Goal: Task Accomplishment & Management: Complete application form

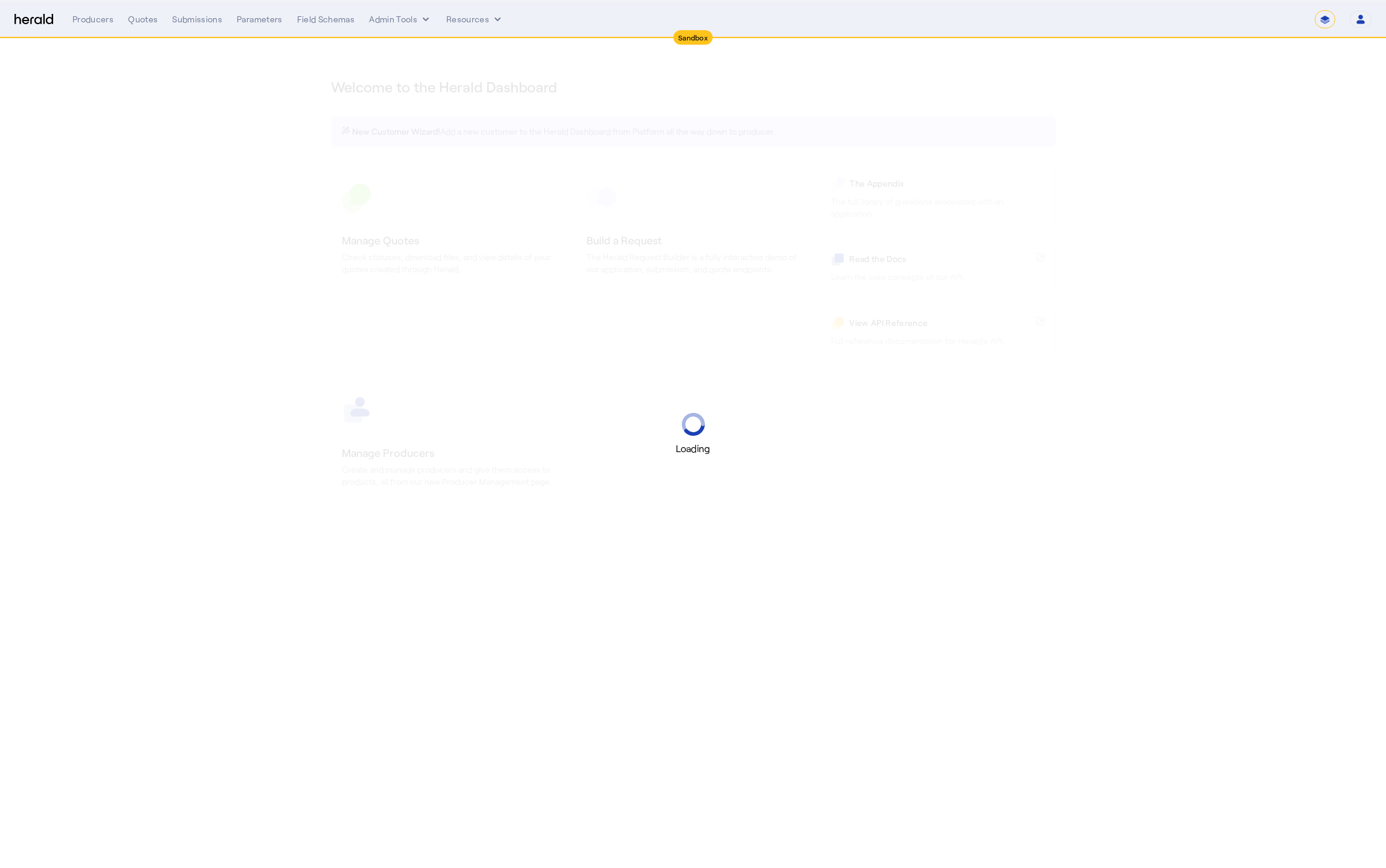
select select "*******"
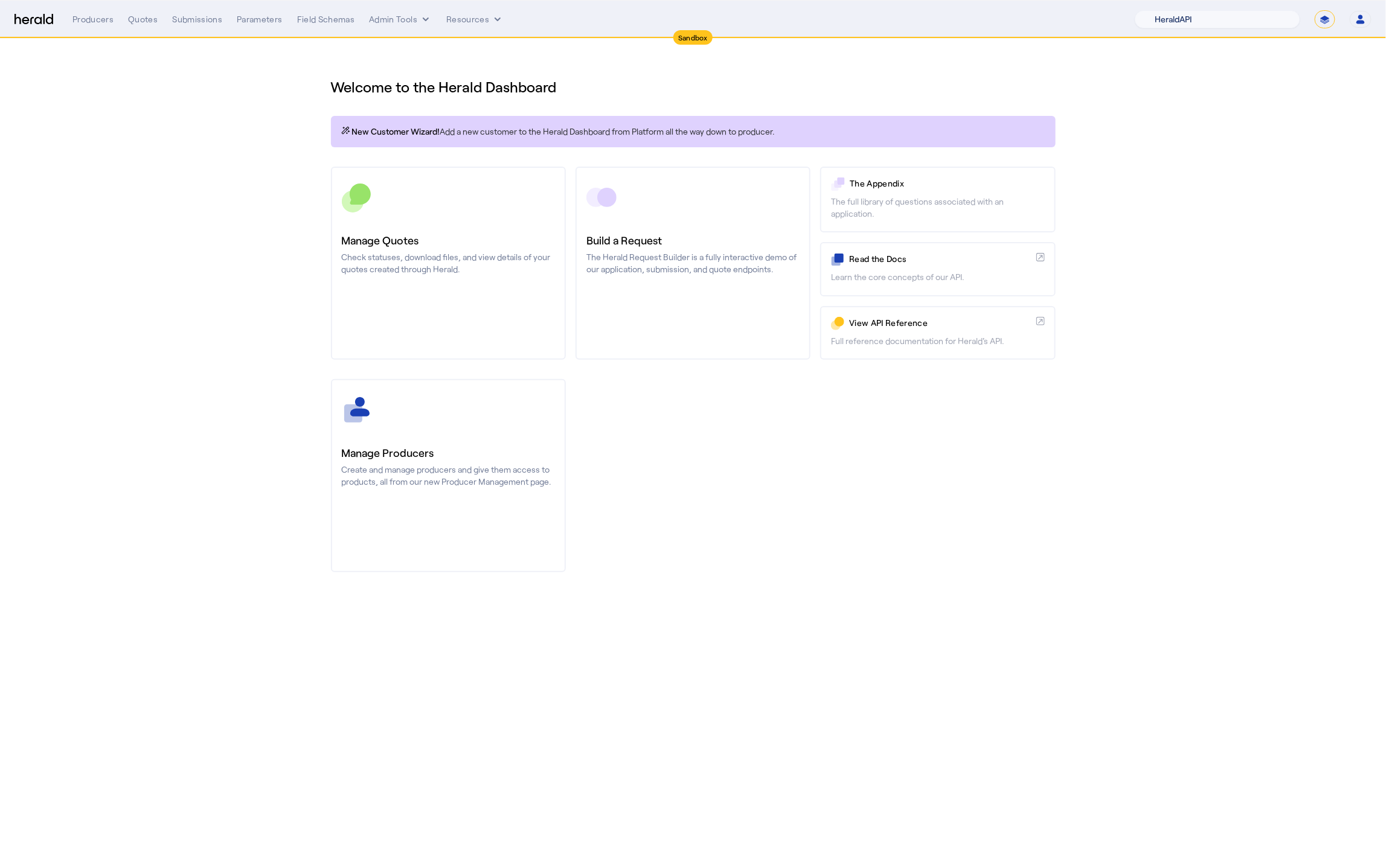
click at [1229, 17] on select "1Fort Acrisure Acturis Affinity Advisors Affinity Risk Agentero AmWins Anzen Ao…" at bounding box center [1217, 19] width 166 height 18
select select "pfm_129z_babbix"
click at [1162, 11] on select "1Fort Acrisure Acturis Affinity Advisors Affinity Risk Agentero AmWins Anzen Ao…" at bounding box center [1217, 19] width 166 height 18
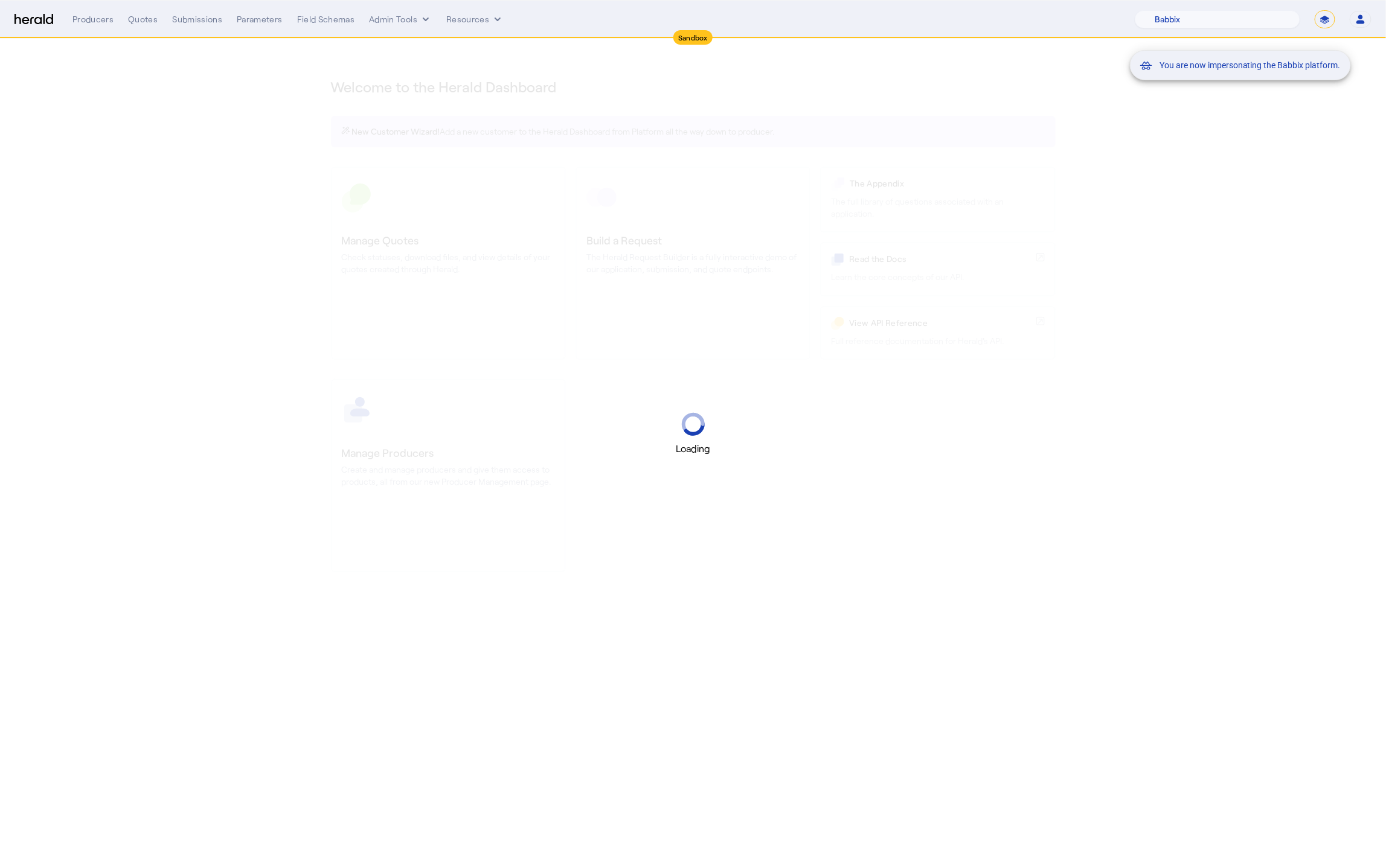
click at [132, 21] on div "You are now impersonating the Babbix platform." at bounding box center [693, 434] width 1386 height 868
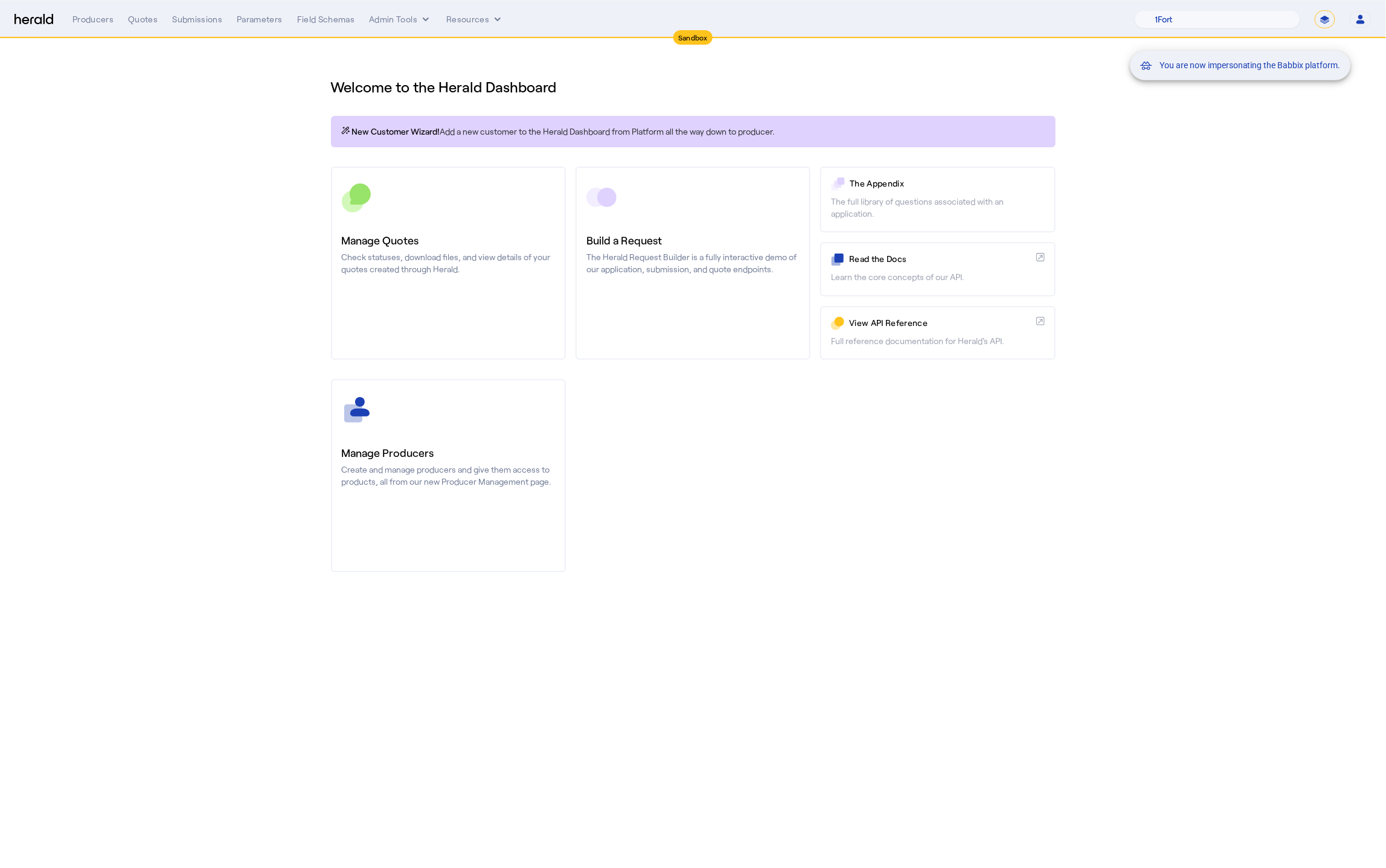
click at [139, 21] on div "You are now impersonating the Babbix platform." at bounding box center [693, 434] width 1386 height 868
click at [141, 21] on div "Quotes" at bounding box center [142, 19] width 30 height 12
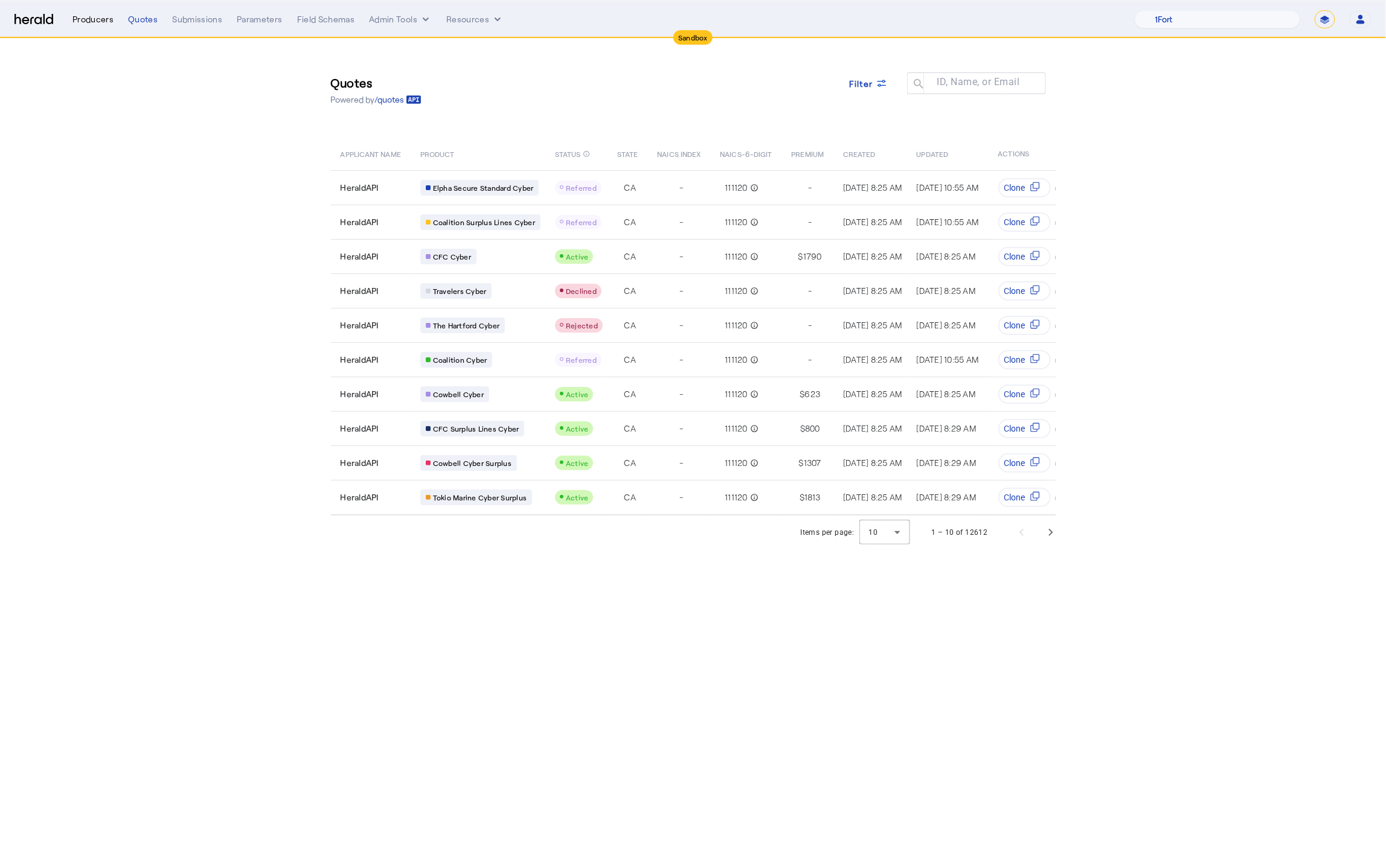
click at [91, 20] on div "Producers" at bounding box center [93, 19] width 41 height 12
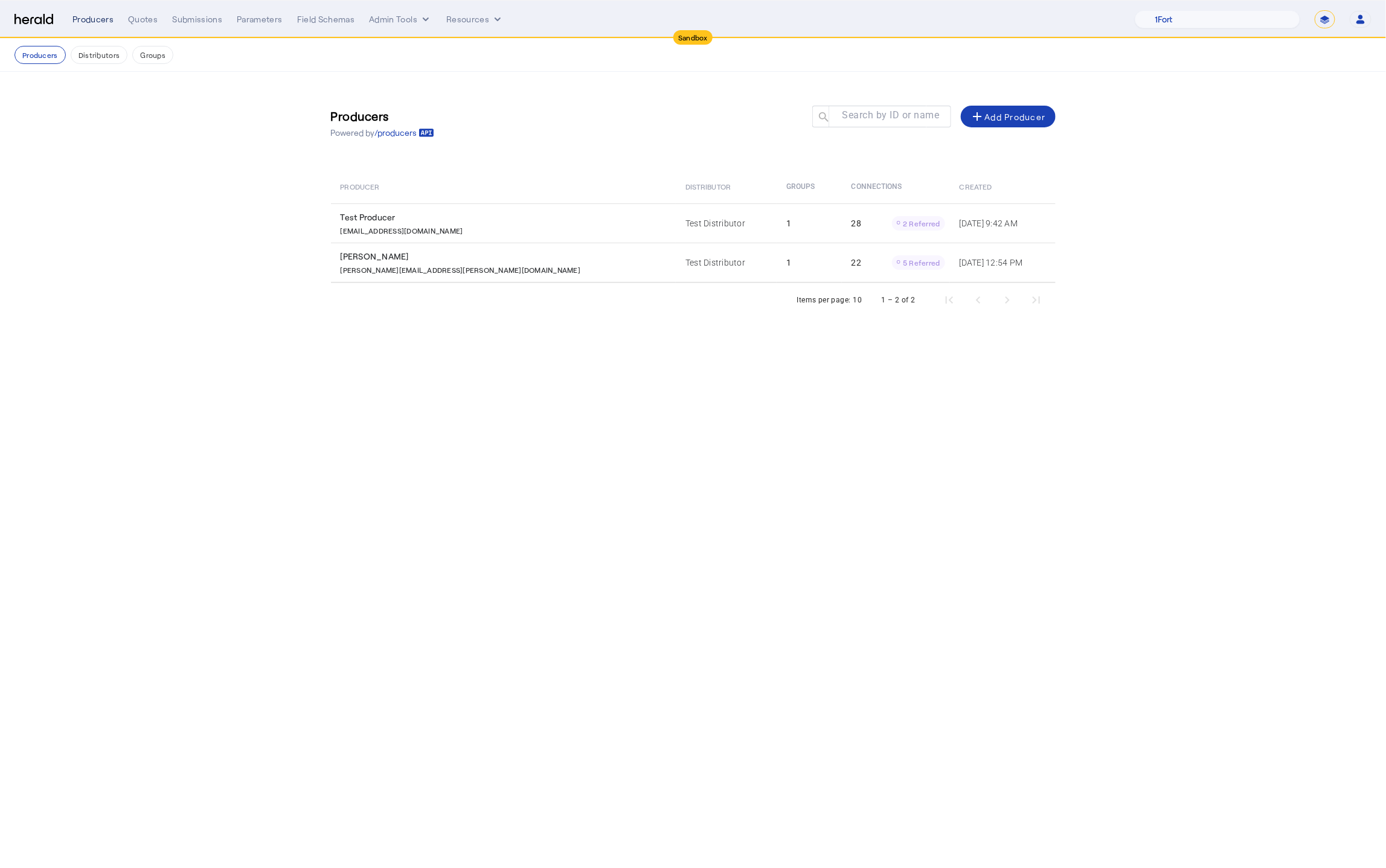
click at [108, 14] on div "Producers" at bounding box center [93, 19] width 41 height 12
click at [140, 19] on div "Quotes" at bounding box center [142, 19] width 30 height 12
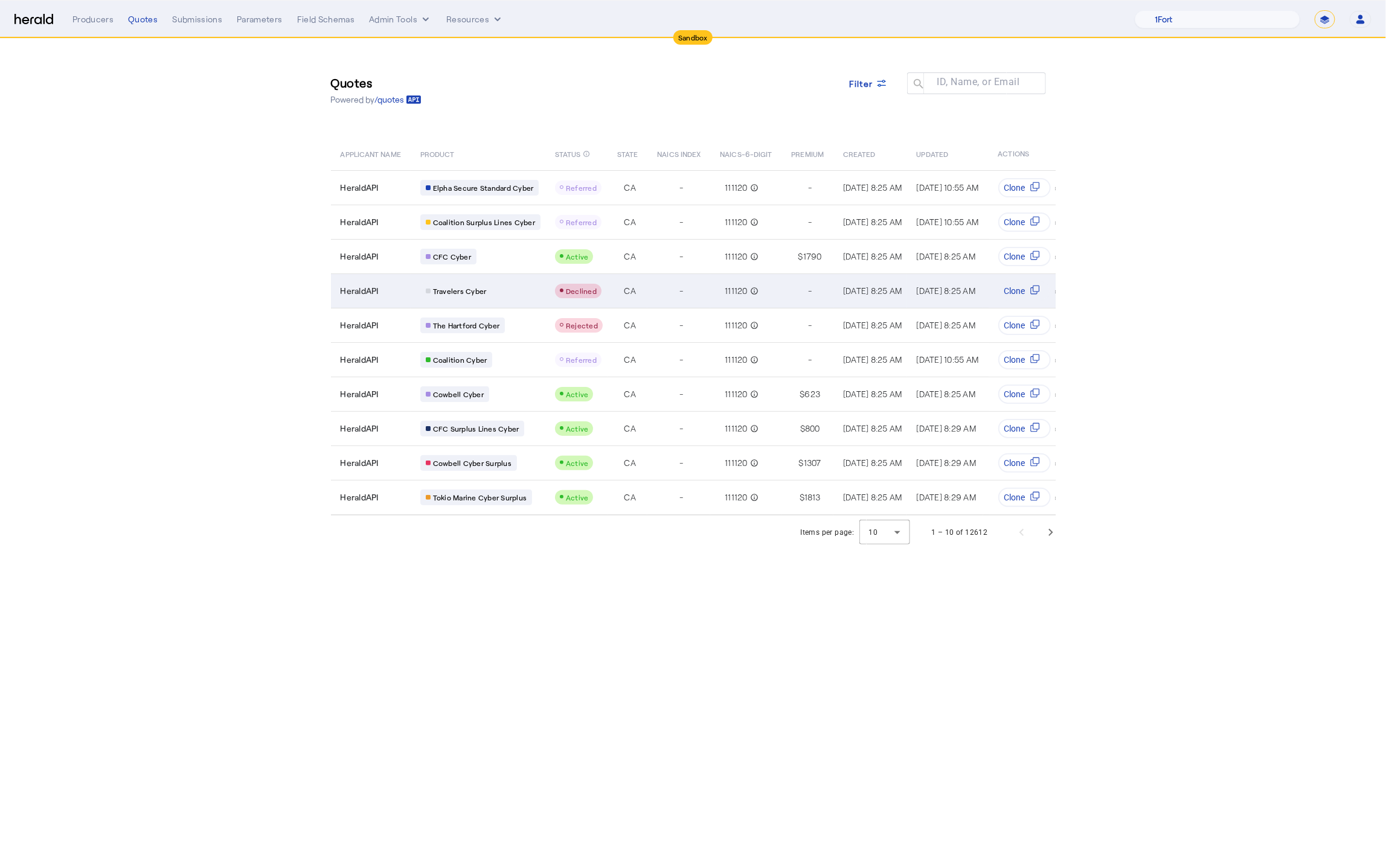
click at [378, 284] on span "HeraldAPI" at bounding box center [359, 290] width 38 height 12
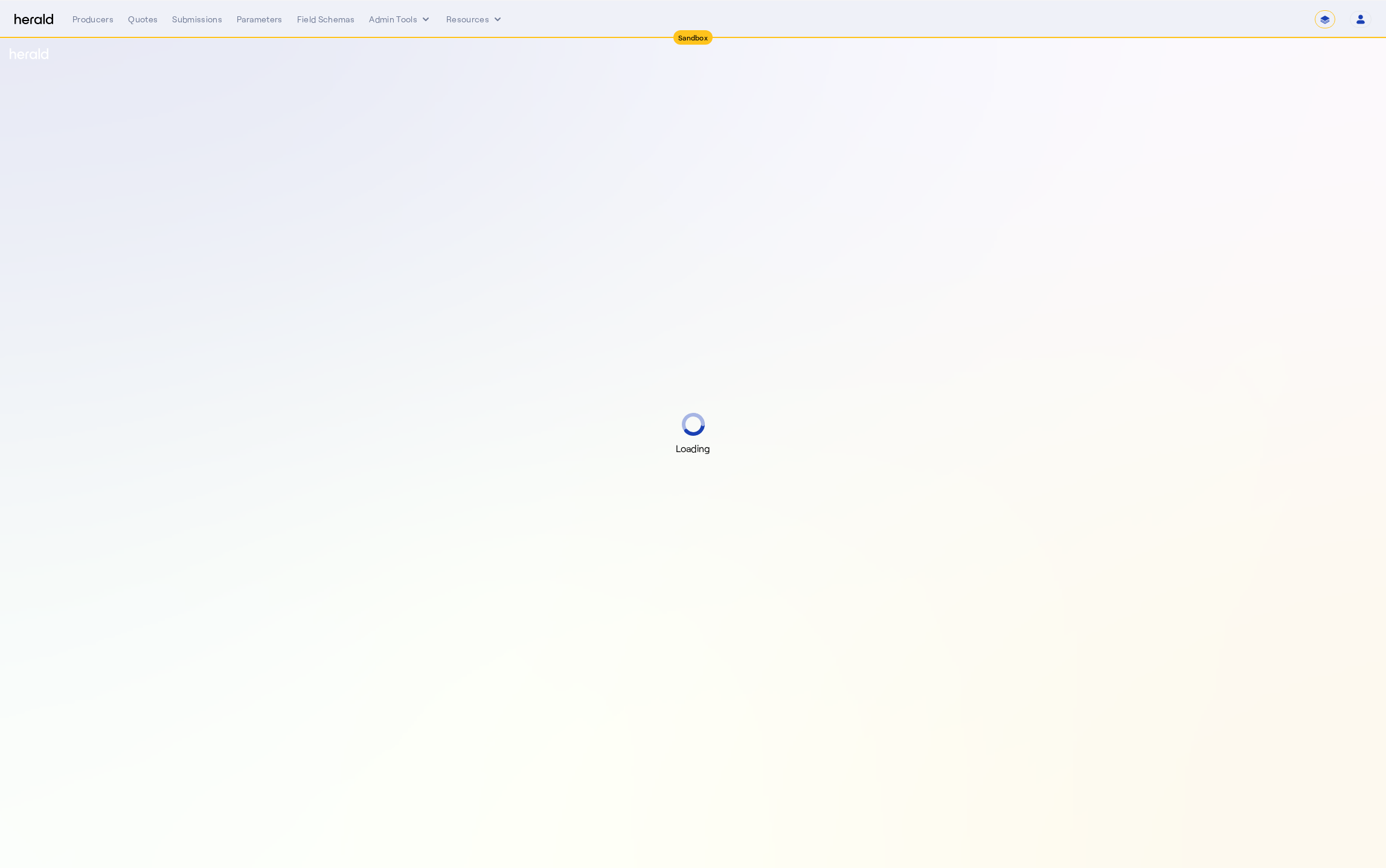
select select "*******"
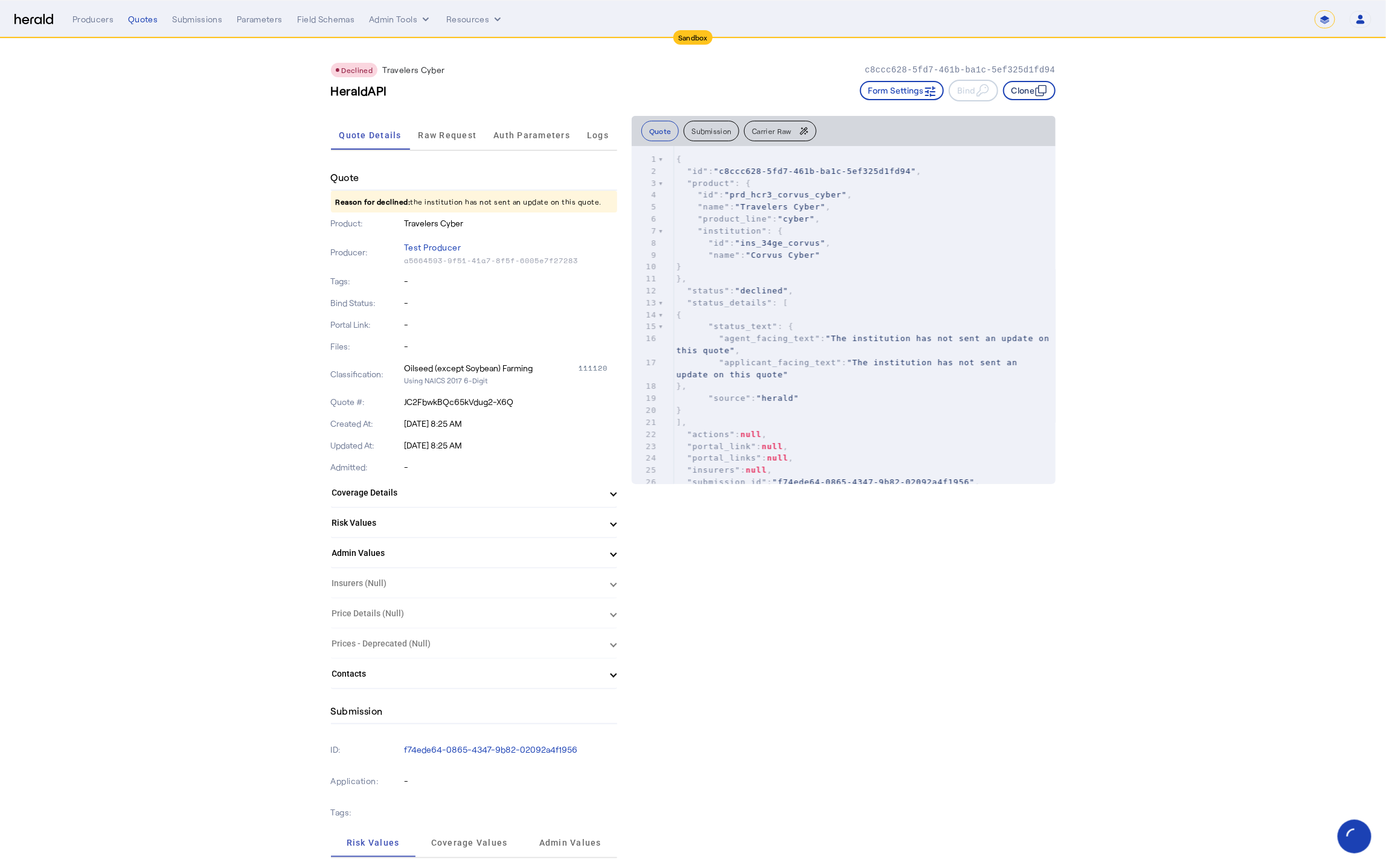
click at [1035, 97] on button "Clone" at bounding box center [1029, 91] width 52 height 19
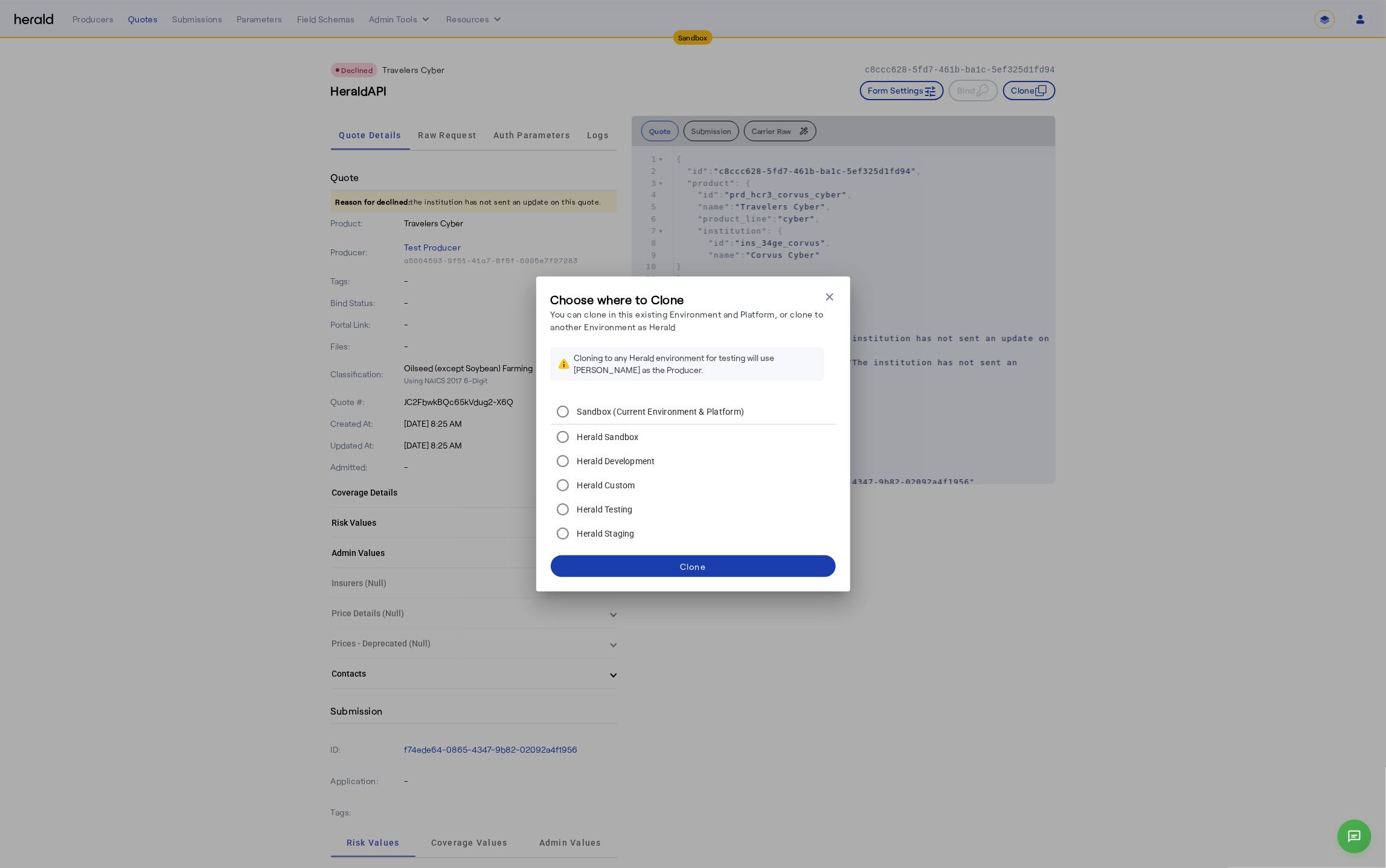
click at [704, 566] on div "Clone" at bounding box center [692, 566] width 26 height 13
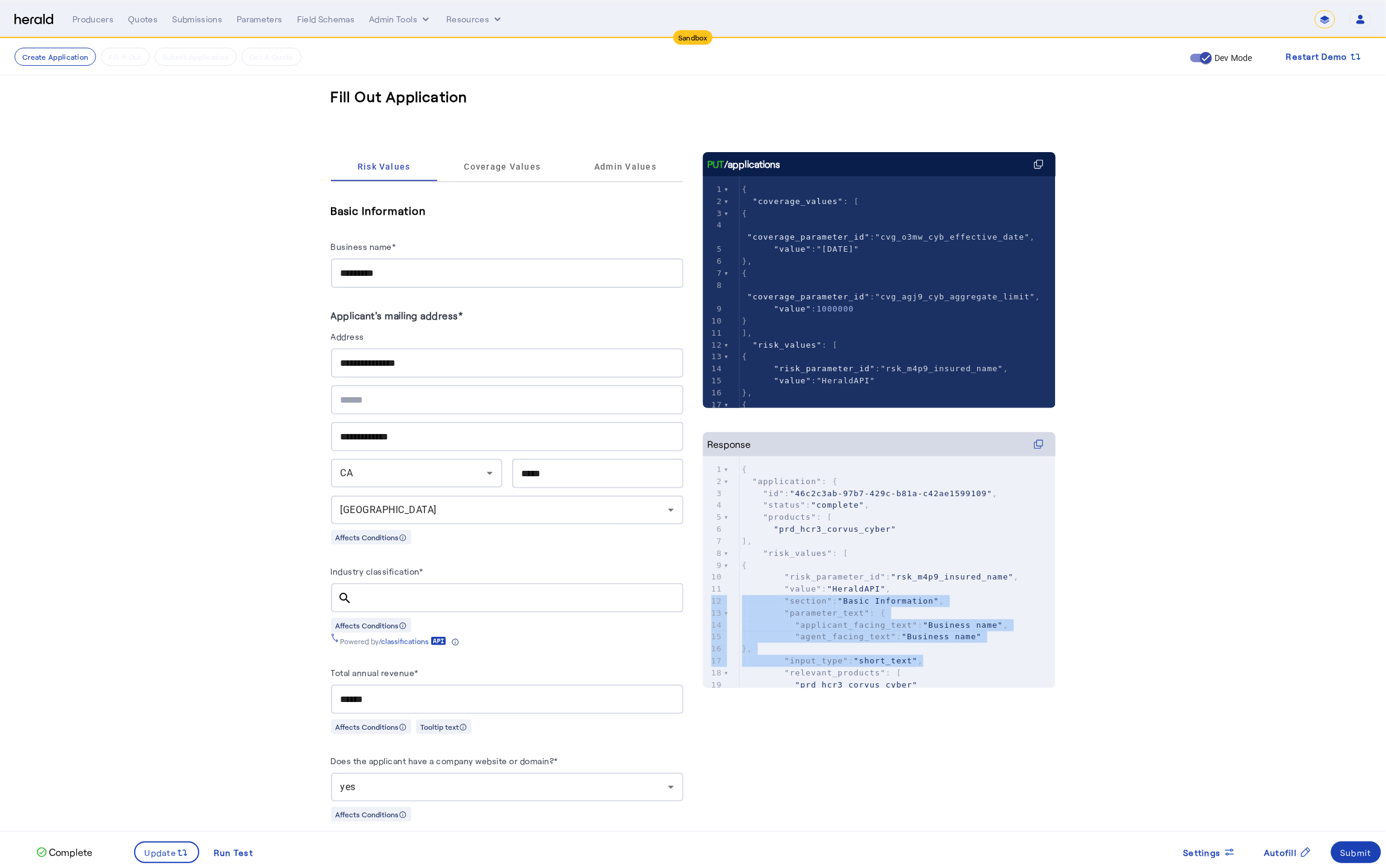
drag, startPoint x: 1367, startPoint y: 657, endPoint x: 1065, endPoint y: 538, distance: 324.6
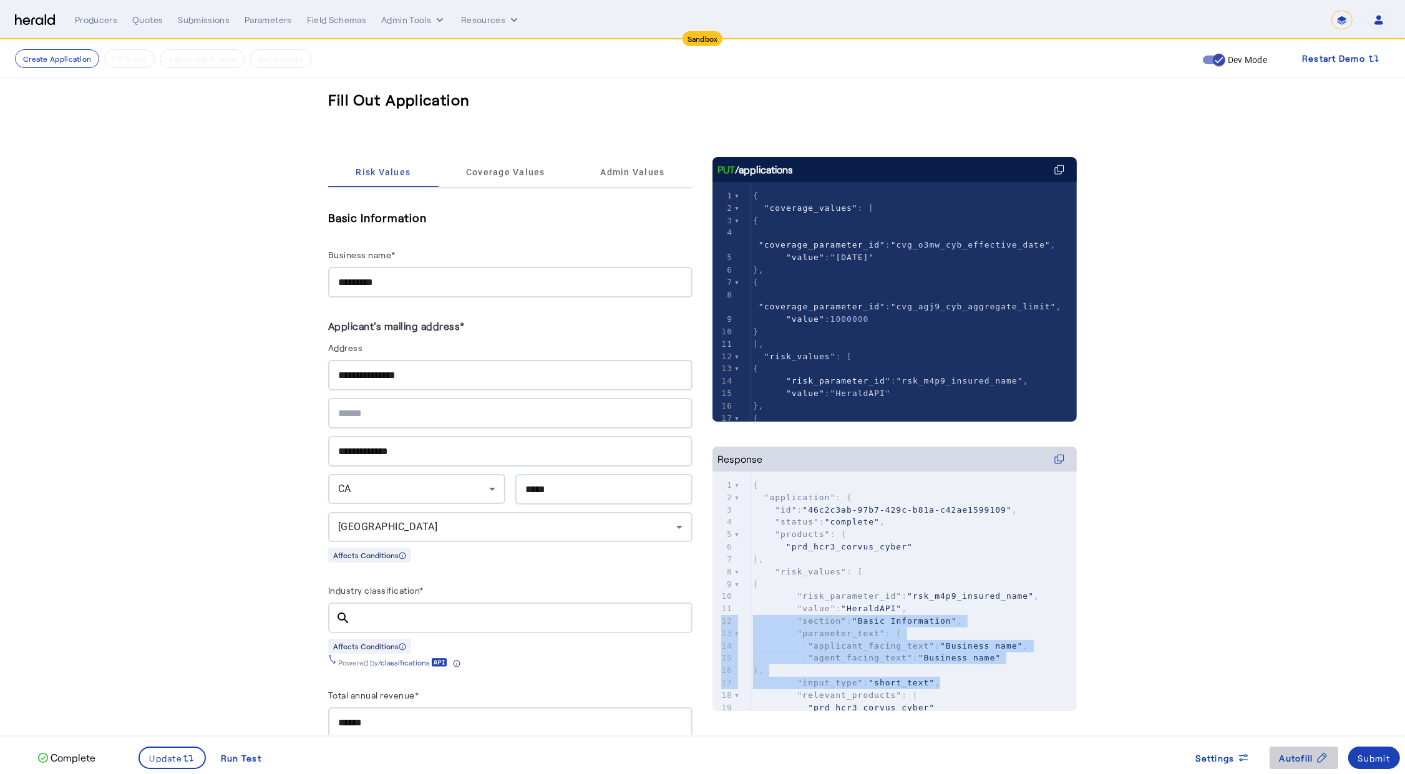
click at [1286, 755] on span "Autofill" at bounding box center [1296, 758] width 34 height 13
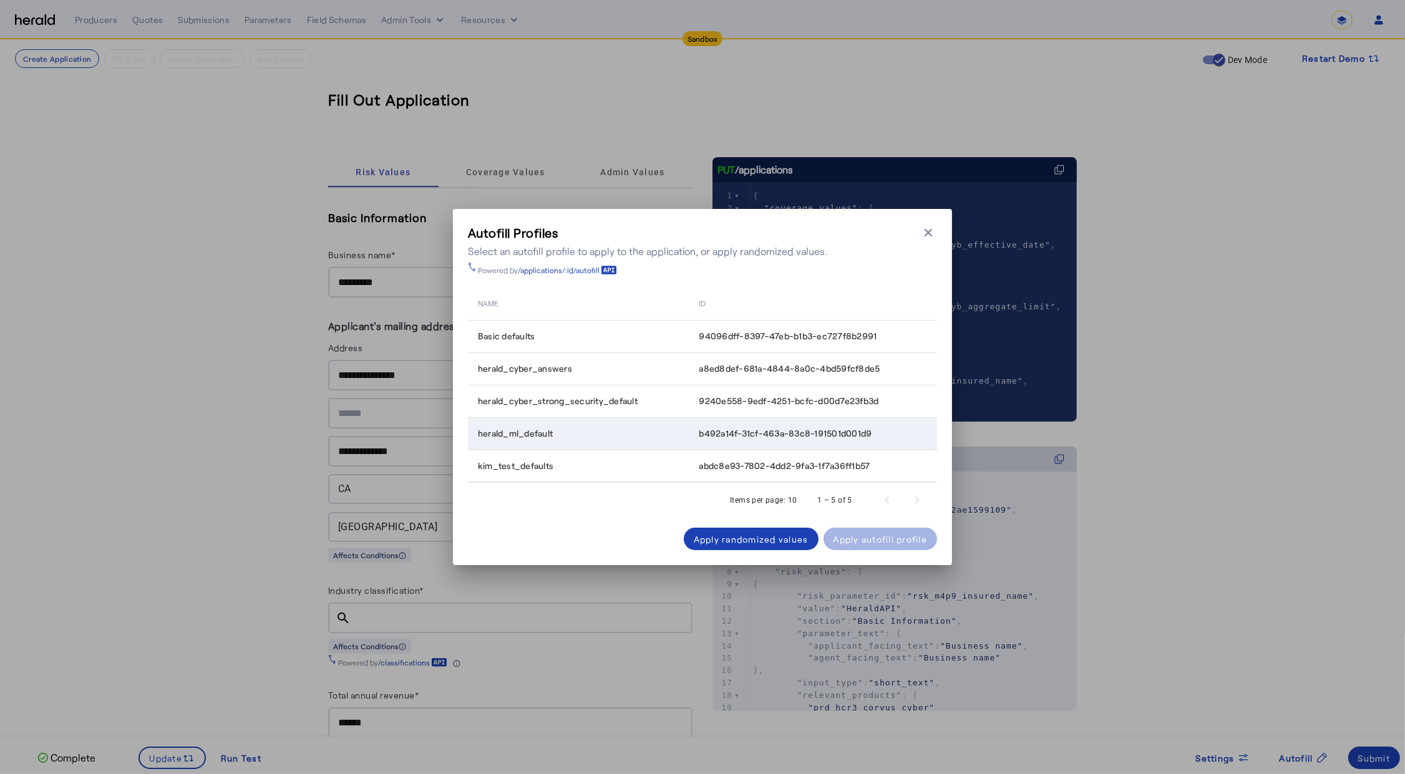
click at [751, 433] on span "b492a14f-31cf-463a-83c8-191501d001d9" at bounding box center [785, 433] width 173 height 12
drag, startPoint x: 686, startPoint y: 429, endPoint x: 881, endPoint y: 434, distance: 195.3
click at [881, 434] on tr "herald_ml_default b492a14f-31cf-463a-83c8-191501d001d9" at bounding box center [702, 433] width 469 height 32
copy tr "b492a14f-31cf-463a-83c8-191501d001d9"
click at [934, 231] on icon "button" at bounding box center [928, 232] width 12 height 12
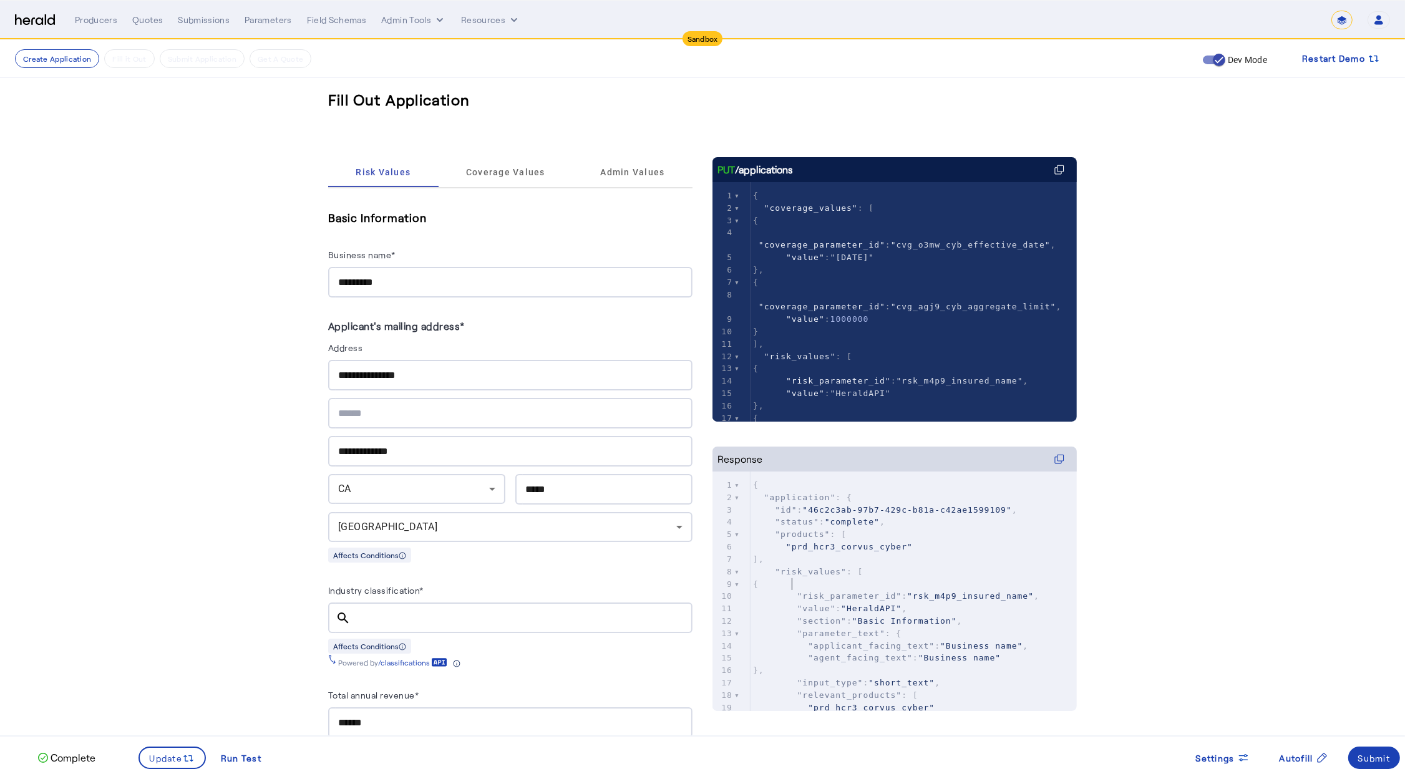
click at [979, 585] on pre "{" at bounding box center [913, 584] width 326 height 12
paste input "**********"
type input "*"
type input "****"
type textarea "*"
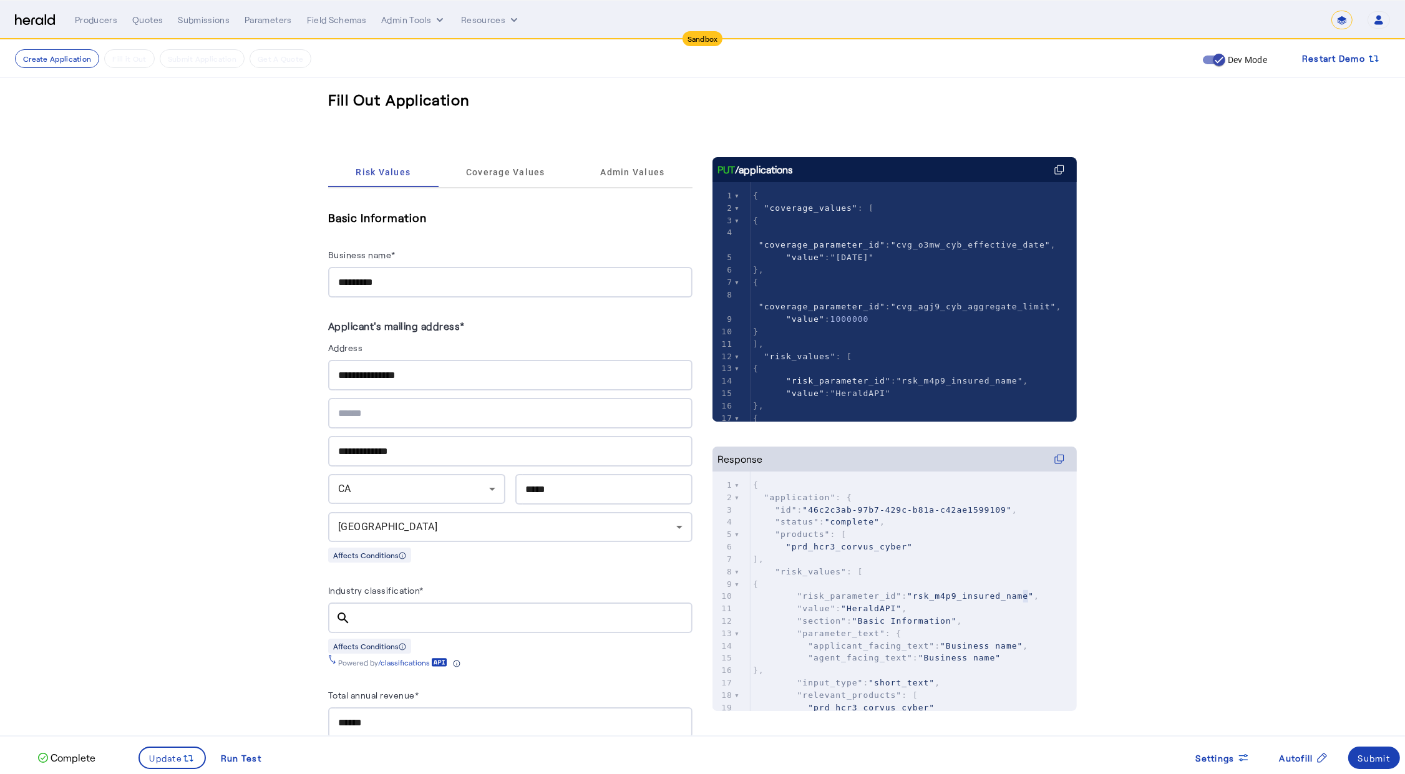
click at [812, 511] on span ""46c2c3ab-97b7-429c-b81a-c42ae1599109"" at bounding box center [906, 509] width 209 height 9
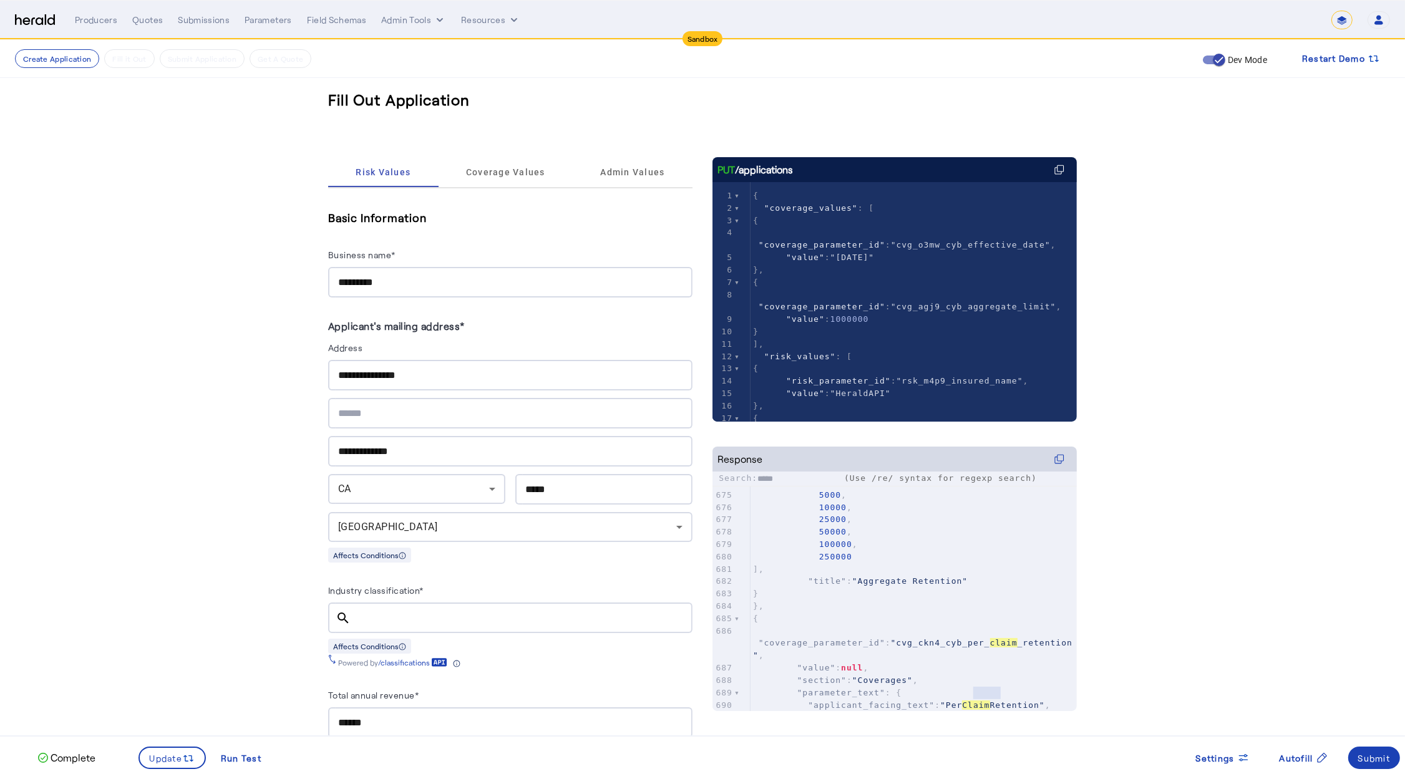
type input "*****"
